Goal: Information Seeking & Learning: Find specific page/section

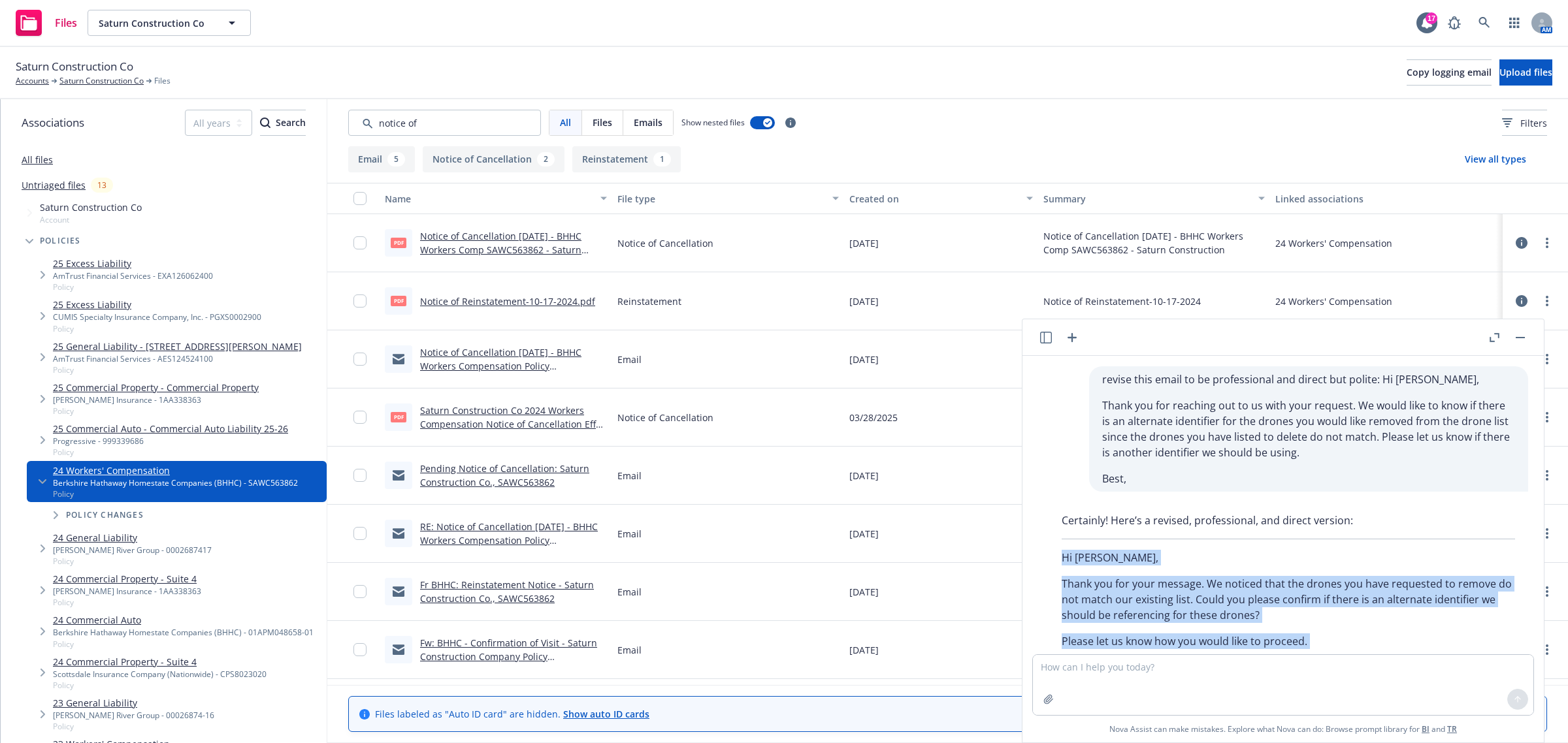
scroll to position [58, 0]
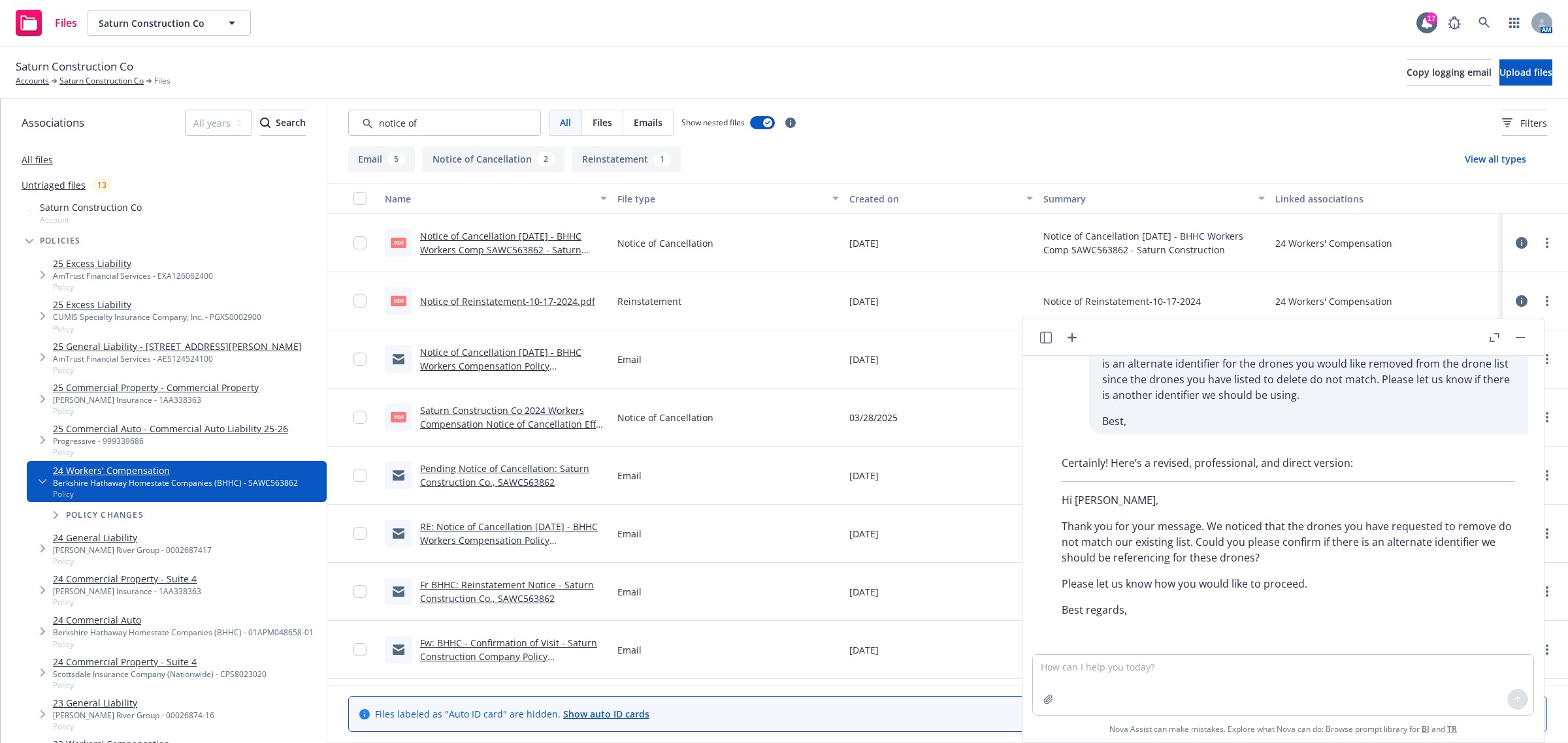
click at [1212, 124] on div "All Files Emails Show nested files Filters" at bounding box center [947, 122] width 1199 height 27
click at [1523, 337] on rect "button" at bounding box center [1520, 337] width 9 height 1
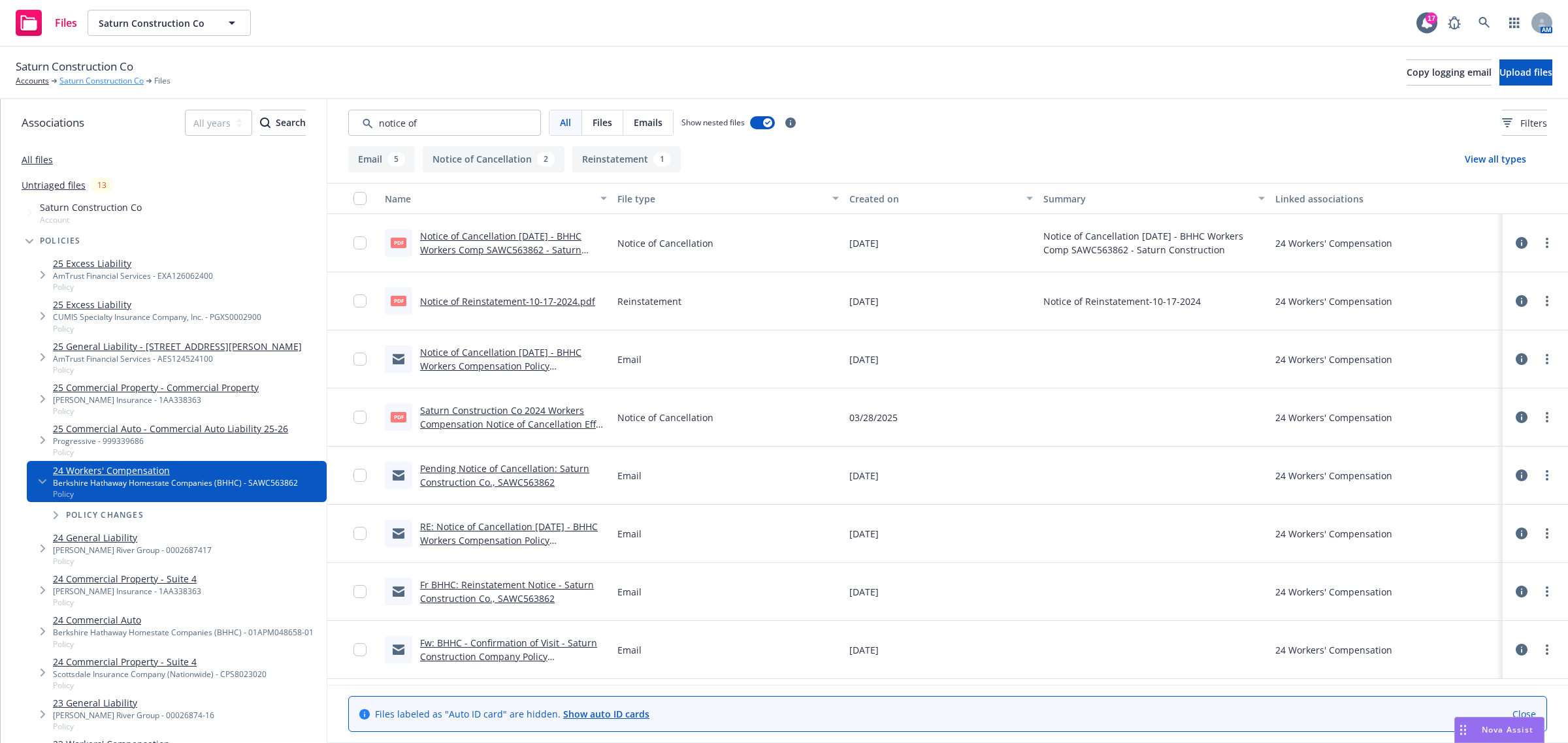
click at [86, 80] on link "Saturn Construction Co" at bounding box center [101, 80] width 84 height 12
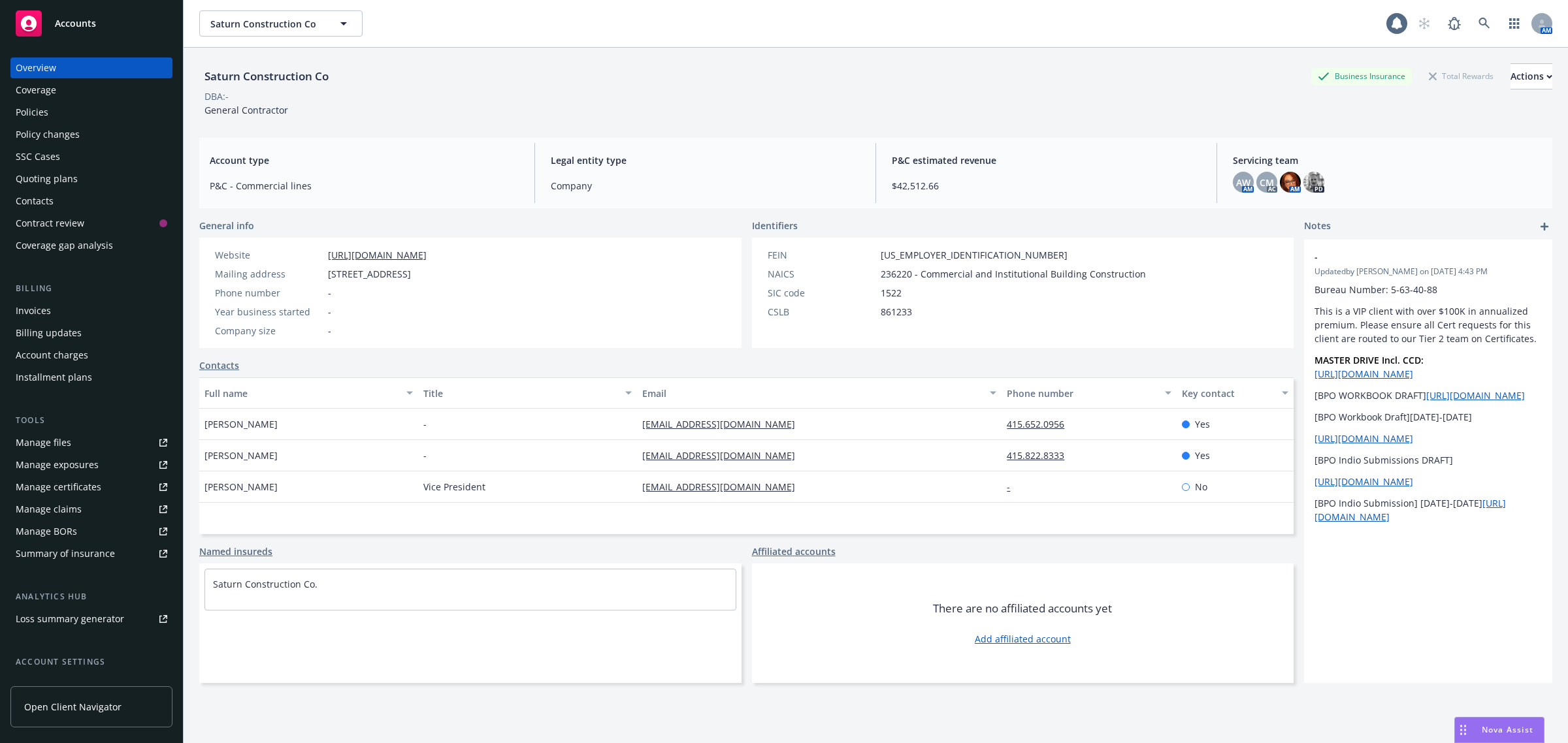
click at [33, 106] on div "Policies" at bounding box center [32, 111] width 33 height 21
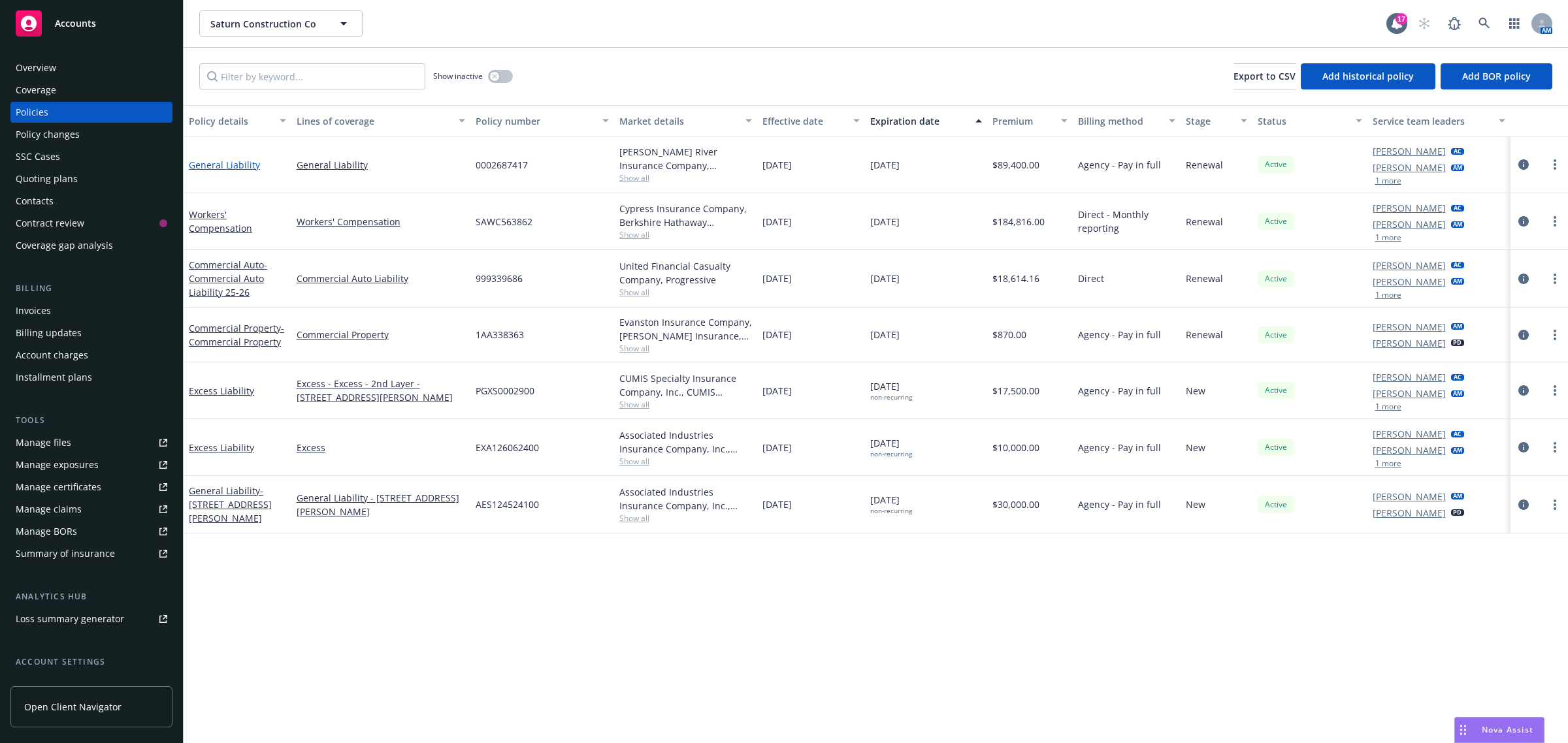
click at [240, 165] on link "General Liability" at bounding box center [225, 165] width 71 height 13
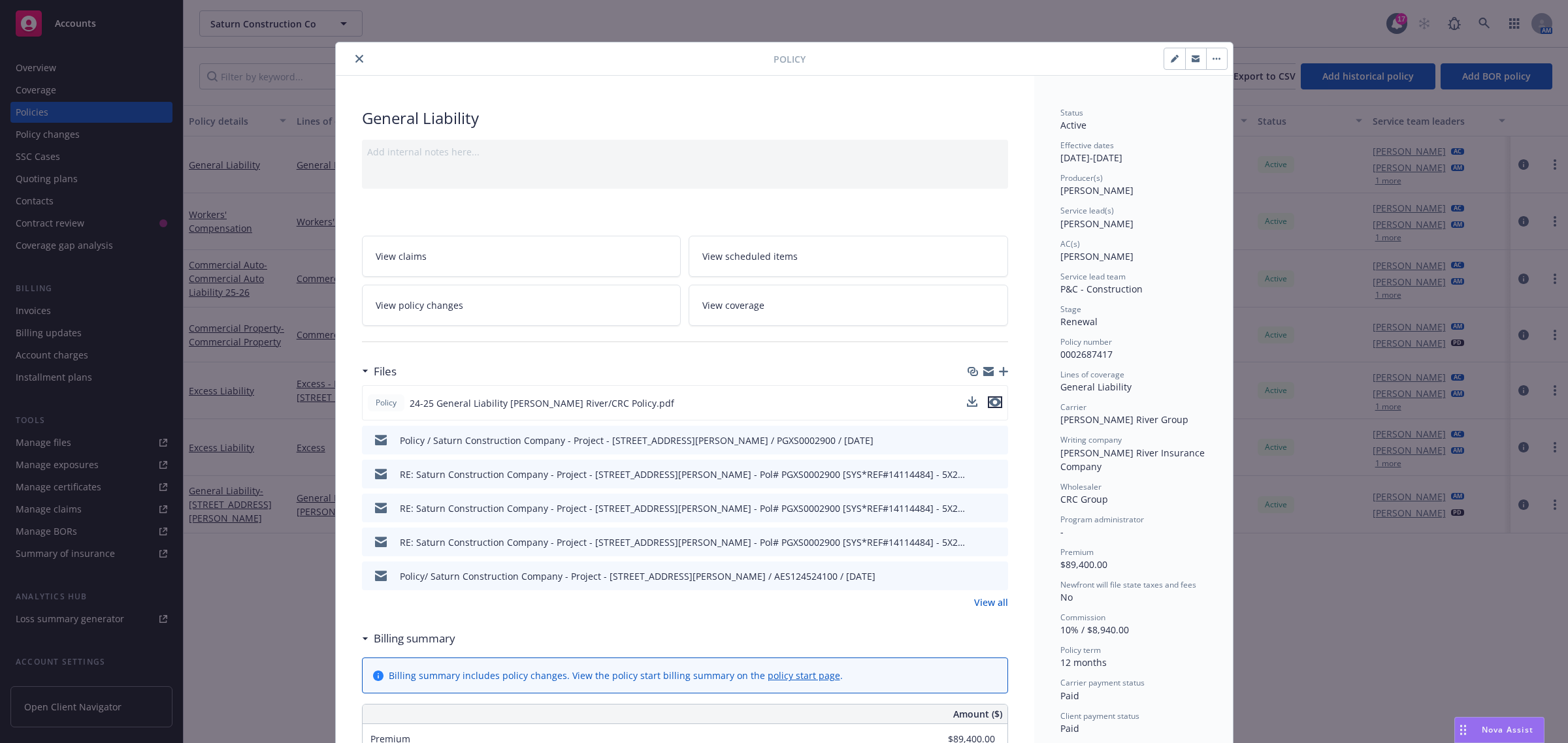
click at [989, 406] on icon "preview file" at bounding box center [995, 402] width 12 height 9
